Goal: Task Accomplishment & Management: Manage account settings

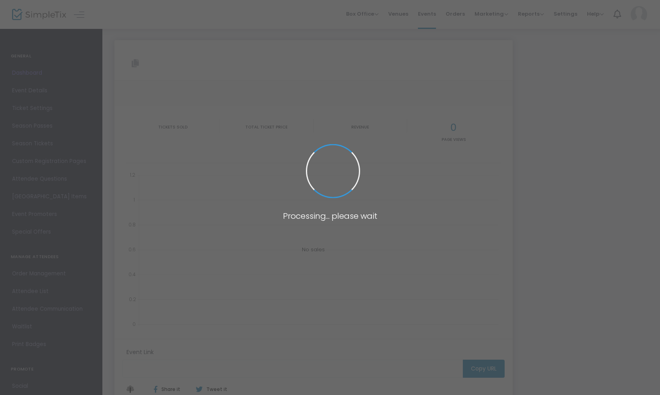
type input "[URL][DOMAIN_NAME]"
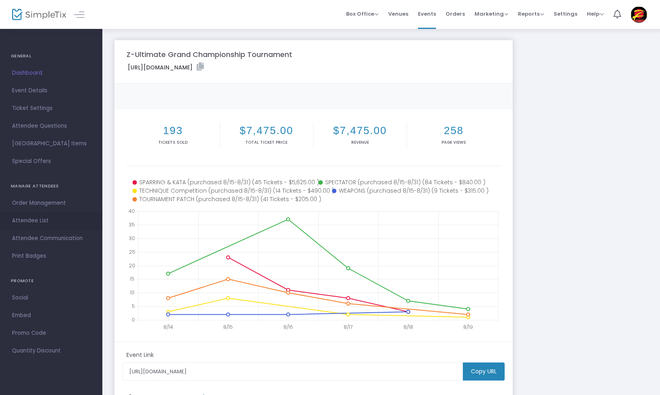
click at [24, 222] on span "Attendee List" at bounding box center [51, 221] width 78 height 10
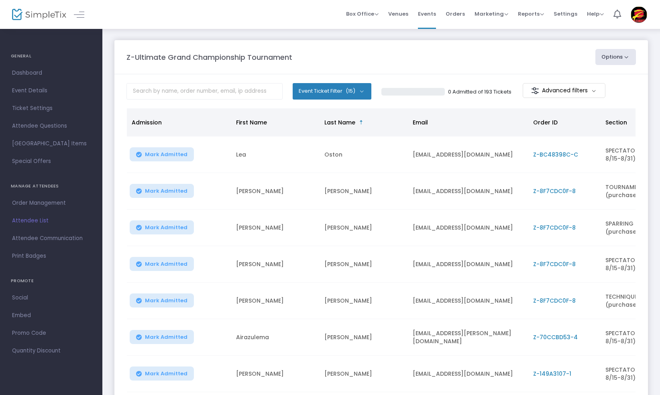
click at [628, 54] on button "Options" at bounding box center [615, 57] width 41 height 16
click at [579, 95] on li "Export List" at bounding box center [594, 97] width 74 height 16
radio input "false"
radio input "true"
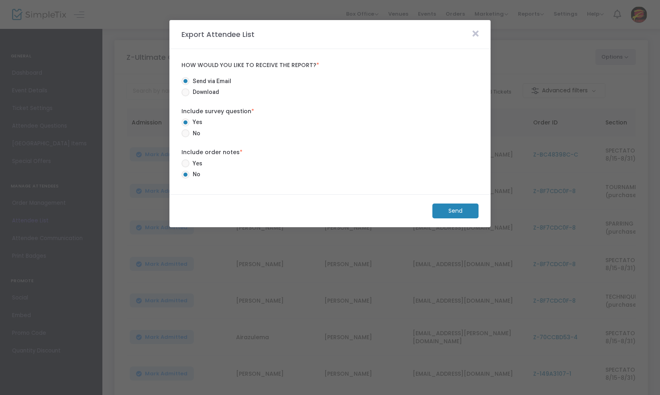
click at [186, 94] on span at bounding box center [185, 92] width 8 height 8
click at [185, 96] on input "Download" at bounding box center [185, 96] width 0 height 0
radio input "true"
click at [440, 211] on m-button "Download" at bounding box center [449, 211] width 60 height 15
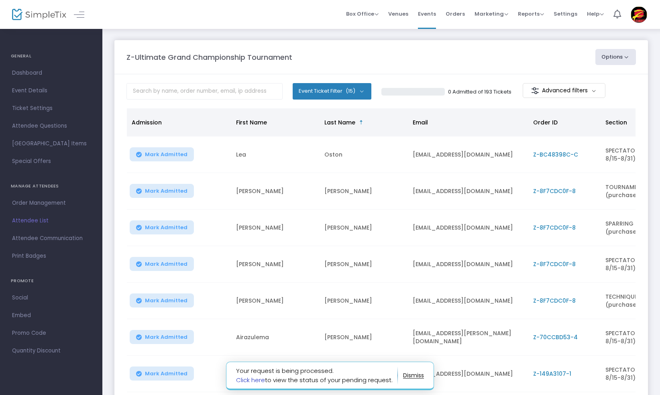
click at [247, 380] on link "Click here" at bounding box center [250, 380] width 29 height 8
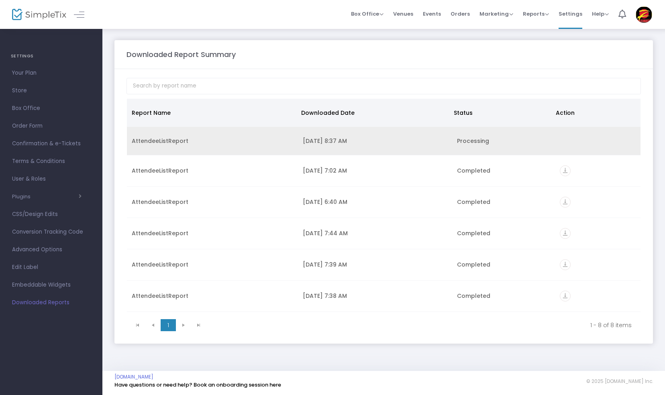
click at [388, 148] on td "[DATE] 8:37 AM" at bounding box center [375, 141] width 154 height 29
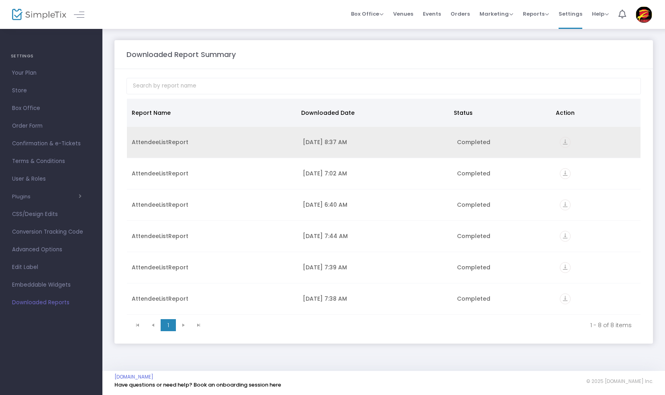
click at [561, 142] on icon "vertical_align_bottom" at bounding box center [565, 142] width 11 height 11
